Goal: Information Seeking & Learning: Check status

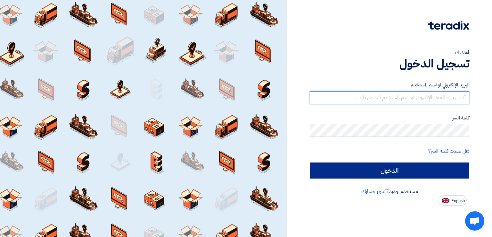
type input "[PERSON_NAME][EMAIL_ADDRESS][DOMAIN_NAME]"
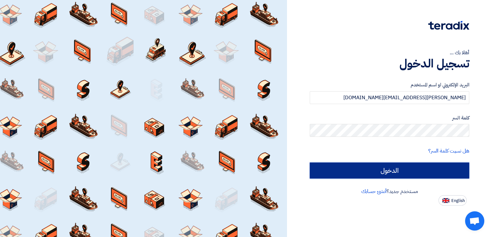
click at [399, 167] on input "الدخول" at bounding box center [390, 170] width 160 height 16
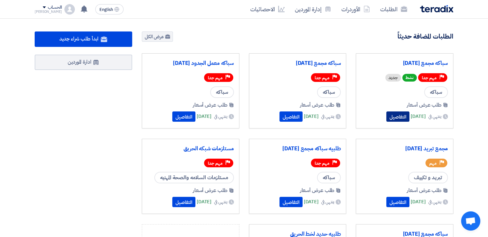
click at [390, 117] on button "التفاصيل" at bounding box center [397, 116] width 23 height 10
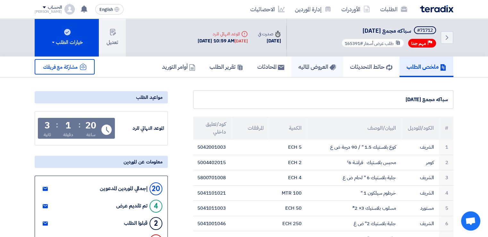
click at [307, 68] on h5 "العروض الماليه" at bounding box center [317, 66] width 38 height 7
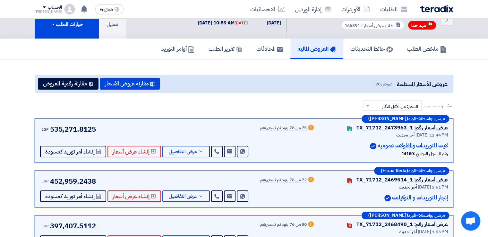
scroll to position [32, 0]
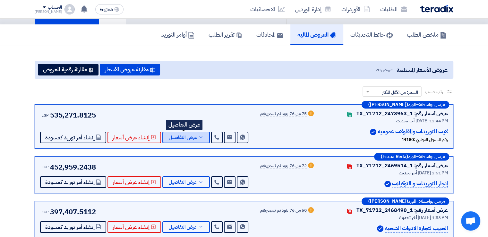
click at [184, 137] on span "عرض التفاصيل" at bounding box center [183, 137] width 28 height 5
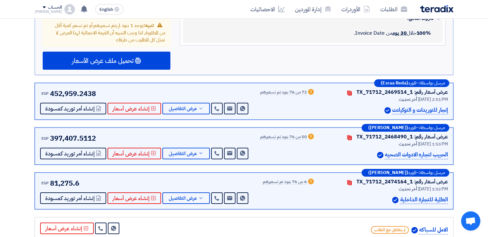
scroll to position [2084, 0]
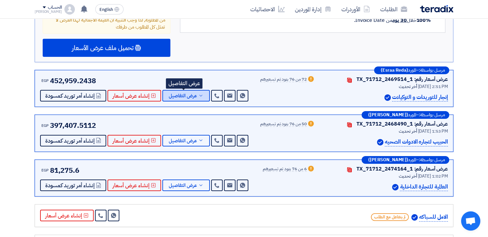
click at [199, 93] on icon at bounding box center [200, 95] width 5 height 5
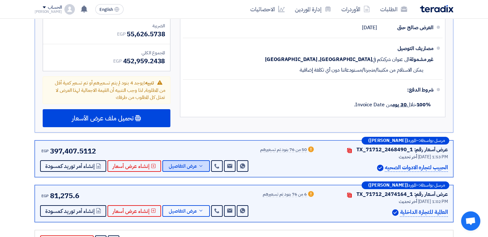
click at [186, 164] on span "عرض التفاصيل" at bounding box center [183, 166] width 28 height 5
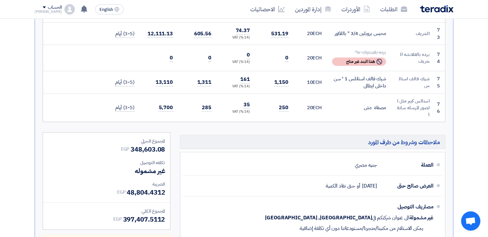
click at [186, 155] on li "العملة جنيه مصري" at bounding box center [312, 165] width 259 height 21
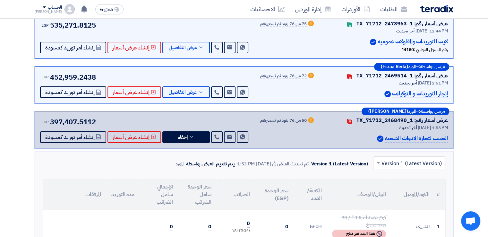
scroll to position [128, 0]
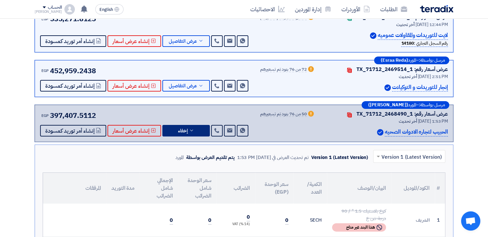
click at [184, 132] on span "إخفاء" at bounding box center [183, 130] width 10 height 5
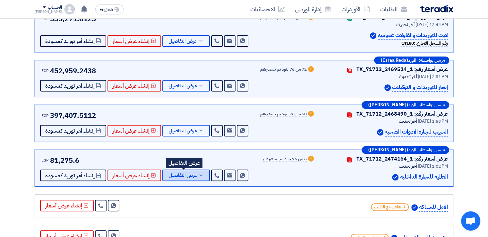
click at [189, 174] on span "عرض التفاصيل" at bounding box center [183, 175] width 28 height 5
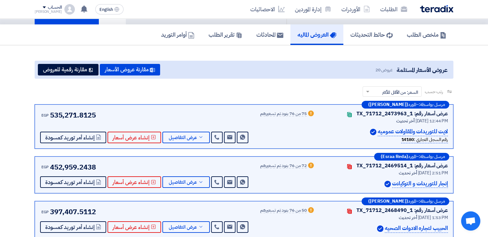
scroll to position [224, 0]
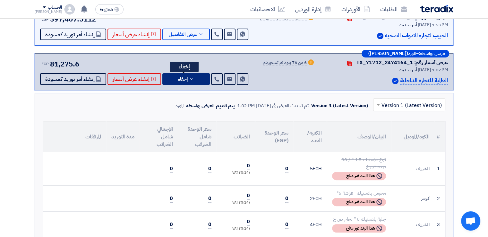
click at [182, 77] on span "إخفاء" at bounding box center [183, 79] width 10 height 5
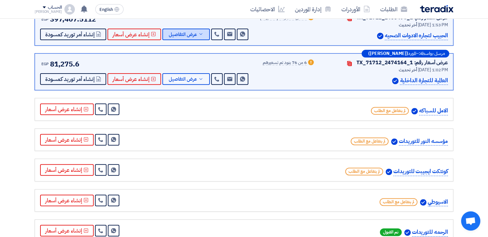
click at [194, 33] on span "عرض التفاصيل" at bounding box center [183, 34] width 28 height 5
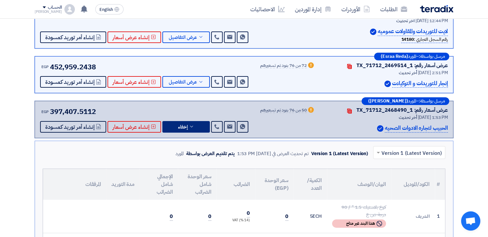
scroll to position [128, 0]
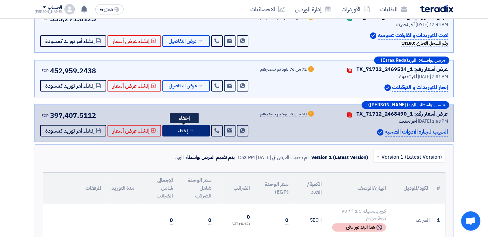
click at [188, 126] on button "إخفاء" at bounding box center [185, 131] width 47 height 12
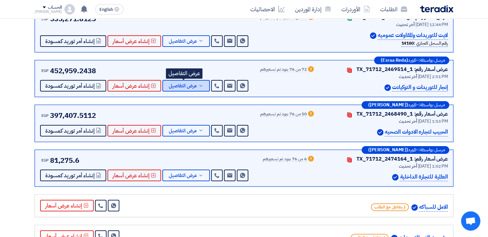
click at [194, 85] on span "عرض التفاصيل" at bounding box center [183, 85] width 28 height 5
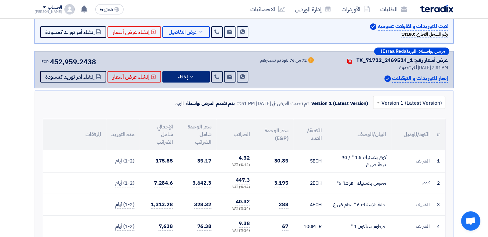
scroll to position [32, 0]
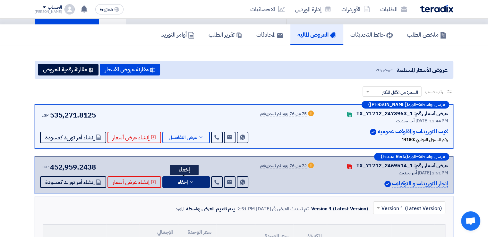
click at [190, 183] on button "إخفاء" at bounding box center [185, 182] width 47 height 12
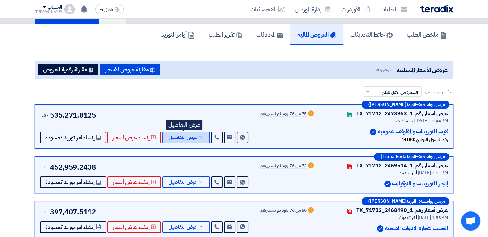
click at [195, 137] on button "عرض التفاصيل" at bounding box center [185, 137] width 47 height 12
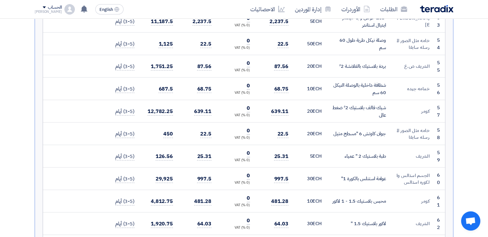
scroll to position [1443, 0]
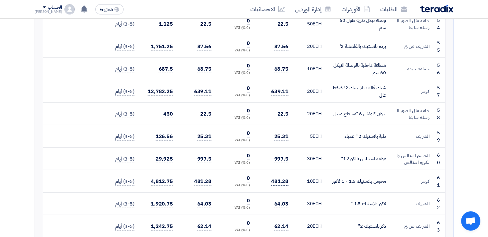
drag, startPoint x: 281, startPoint y: 163, endPoint x: 283, endPoint y: 166, distance: 3.7
click at [281, 177] on span "481.28" at bounding box center [279, 181] width 17 height 8
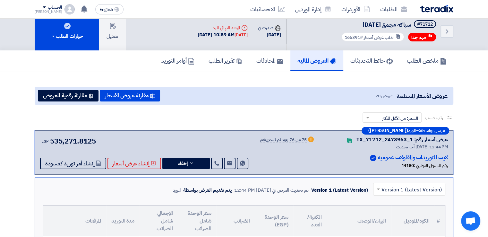
scroll to position [0, 0]
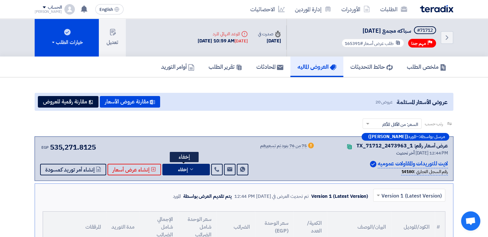
click at [189, 170] on icon at bounding box center [191, 168] width 5 height 5
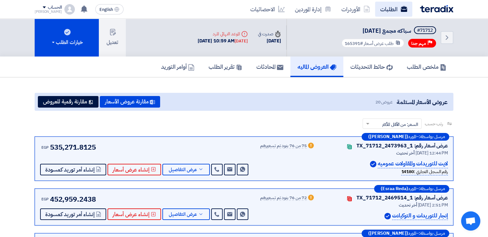
click at [396, 11] on link "الطلبات" at bounding box center [393, 9] width 37 height 15
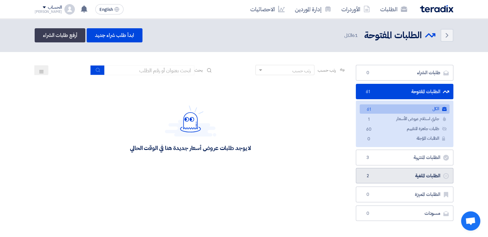
click at [395, 177] on link "الطلبات الملغية الطلبات الملغية 2" at bounding box center [404, 176] width 97 height 16
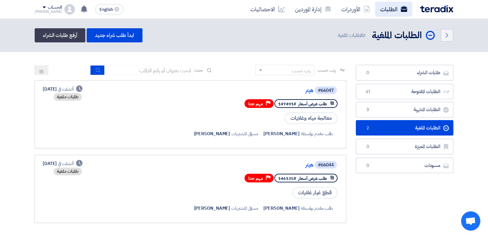
click at [399, 11] on link "الطلبات" at bounding box center [393, 9] width 37 height 15
